Goal: Information Seeking & Learning: Learn about a topic

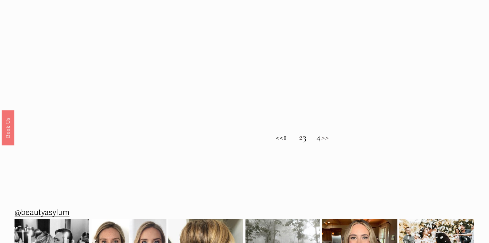
scroll to position [549, 0]
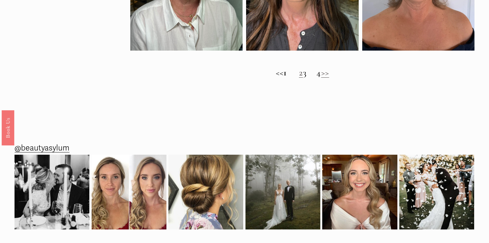
click at [330, 78] on link ">>" at bounding box center [326, 72] width 8 height 11
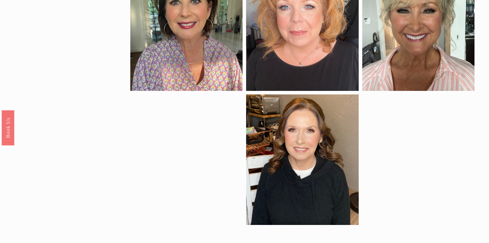
scroll to position [452, 0]
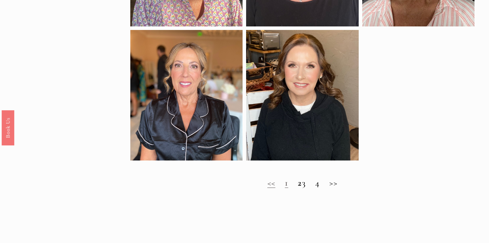
click at [342, 188] on h2 "<< 1 2 3 4 >>" at bounding box center [302, 183] width 344 height 10
click at [337, 188] on h2 "<< 1 2 3 4 >>" at bounding box center [302, 183] width 344 height 10
click at [310, 188] on h2 "<< 1 2 3 4 >>" at bounding box center [302, 183] width 344 height 10
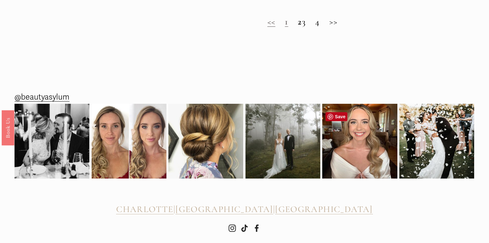
scroll to position [581, 0]
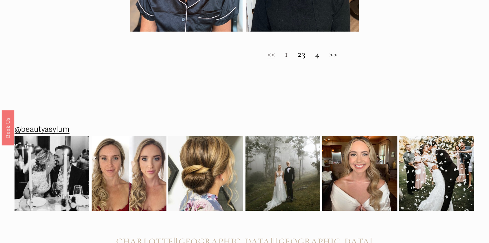
click at [309, 59] on h2 "<< 1 2 3 4 >>" at bounding box center [302, 54] width 344 height 10
click at [298, 59] on strong "2" at bounding box center [300, 53] width 4 height 11
click at [338, 59] on h2 "<< 1 2 3 4 >>" at bounding box center [302, 54] width 344 height 10
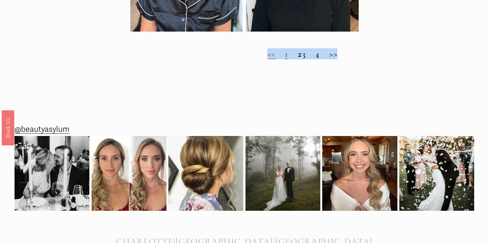
click at [338, 59] on h2 "<< 1 2 3 4 >>" at bounding box center [302, 54] width 344 height 10
